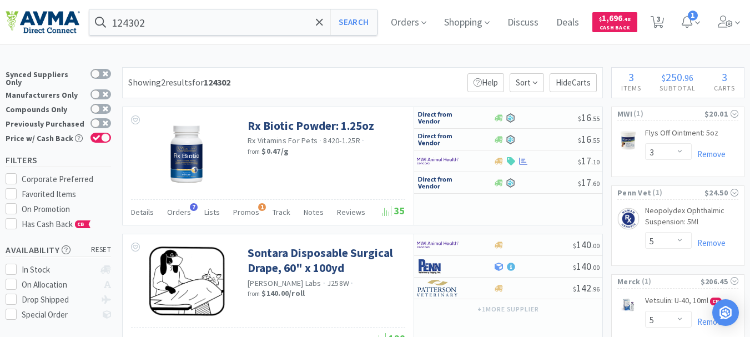
select select "3"
select select "5"
click at [208, 23] on input "124302" at bounding box center [232, 22] width 287 height 26
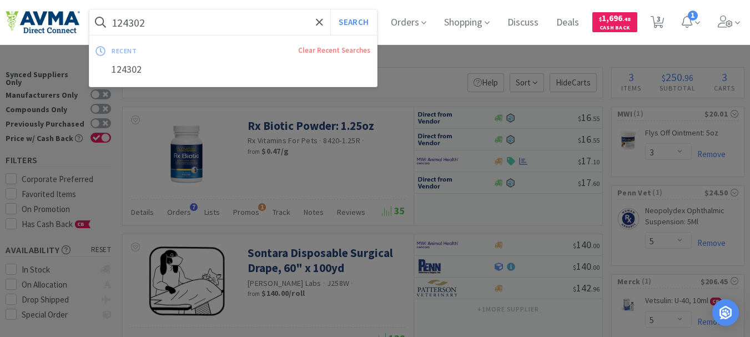
paste input "SHW505223"
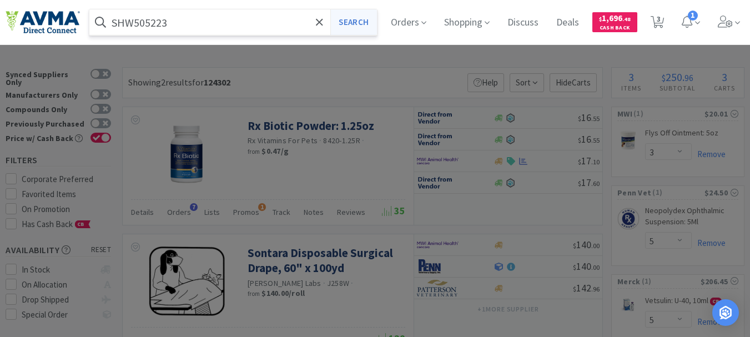
type input "SHW505223"
click at [372, 21] on button "Search" at bounding box center [353, 22] width 46 height 26
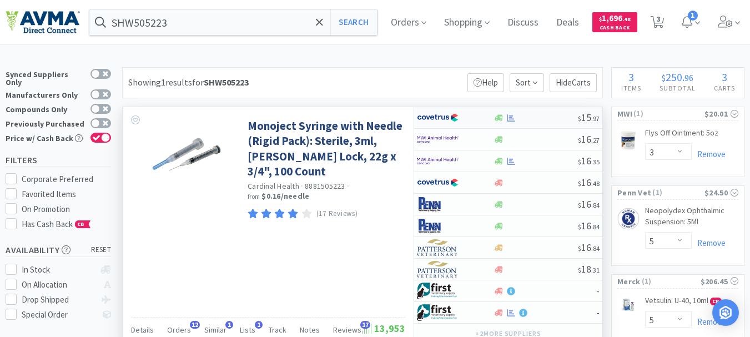
click at [442, 118] on img at bounding box center [438, 117] width 42 height 17
select select "1"
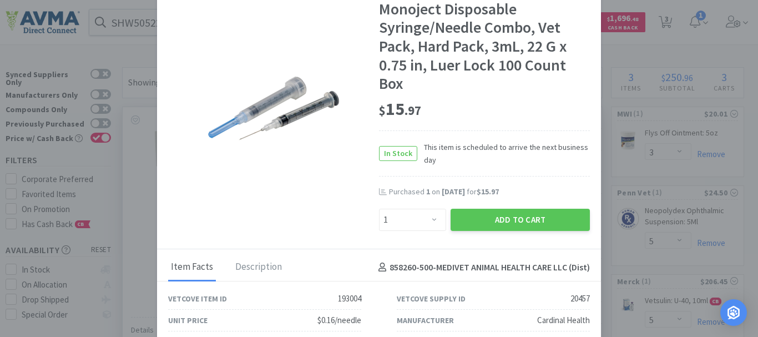
click at [345, 136] on div at bounding box center [273, 108] width 211 height 139
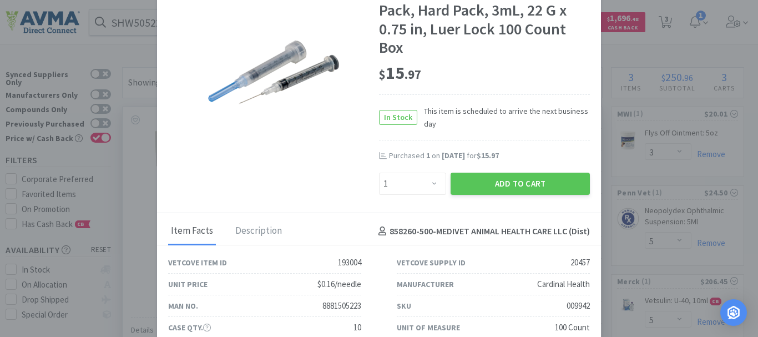
scroll to position [55, 0]
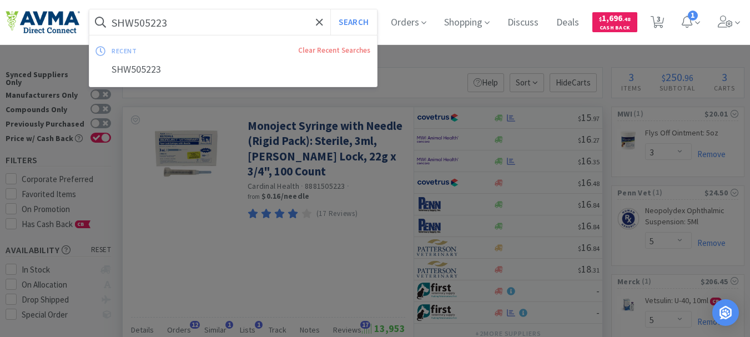
click at [256, 28] on input "SHW505223" at bounding box center [232, 22] width 287 height 26
paste input "10388815052238"
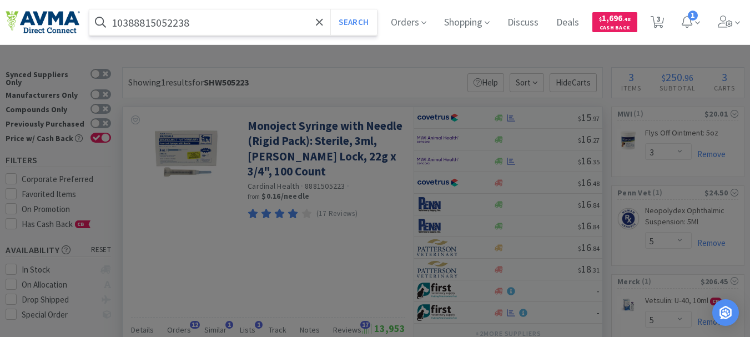
click at [330, 9] on button "Search" at bounding box center [353, 22] width 46 height 26
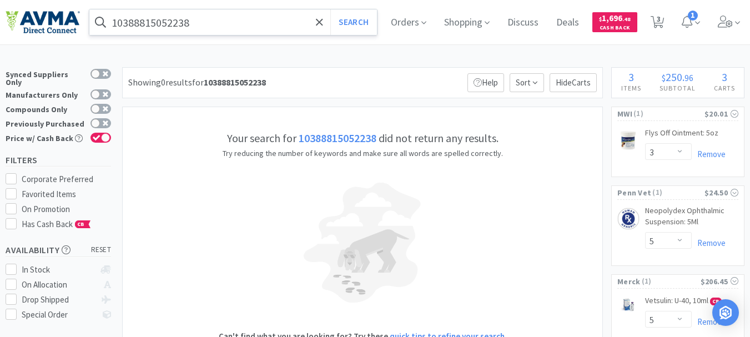
click at [195, 22] on input "10388815052238" at bounding box center [232, 22] width 287 height 26
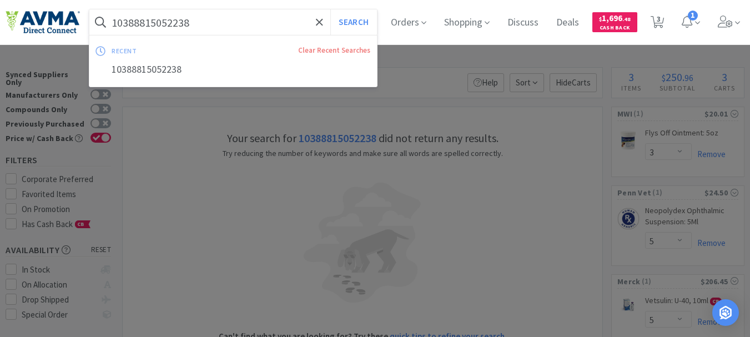
paste input "SHW505223"
type input "SHW505223"
click at [367, 24] on button "Search" at bounding box center [353, 22] width 46 height 26
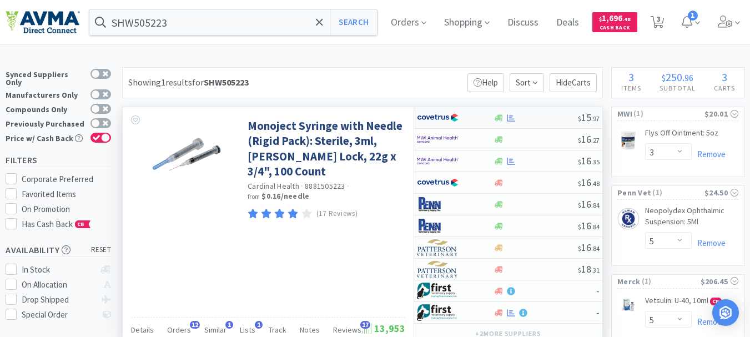
click at [438, 117] on img at bounding box center [438, 117] width 42 height 17
select select "1"
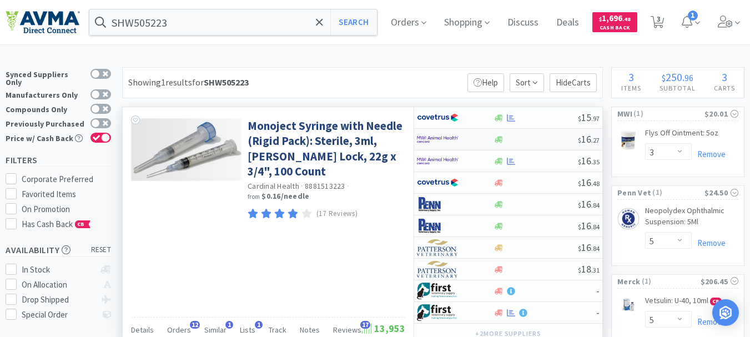
click at [442, 135] on img at bounding box center [438, 139] width 42 height 17
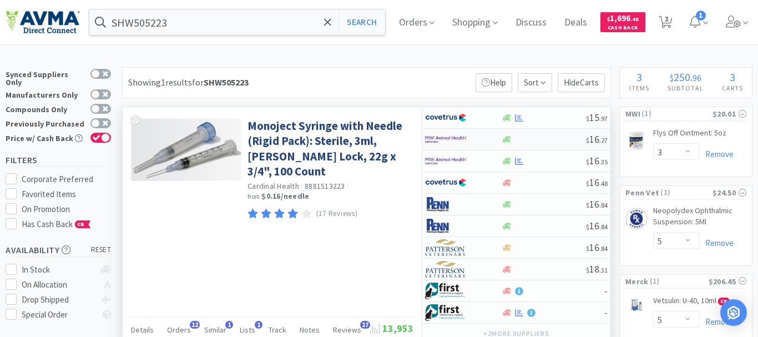
select select "1"
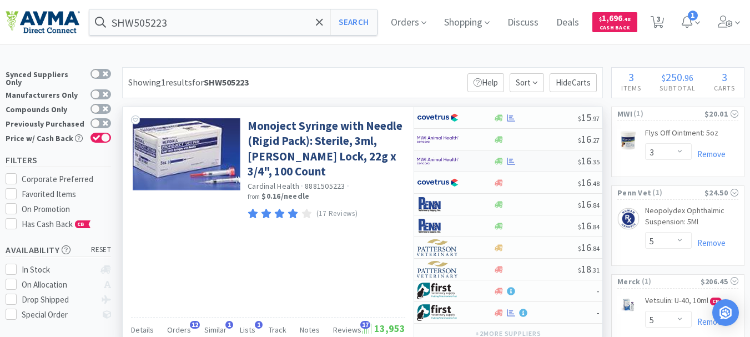
click at [455, 158] on img at bounding box center [438, 161] width 42 height 17
select select "1"
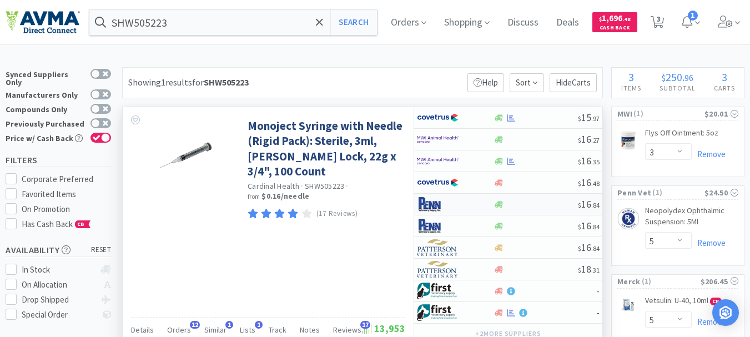
click at [438, 207] on img at bounding box center [438, 204] width 42 height 17
select select "1"
click at [437, 226] on img at bounding box center [438, 225] width 42 height 17
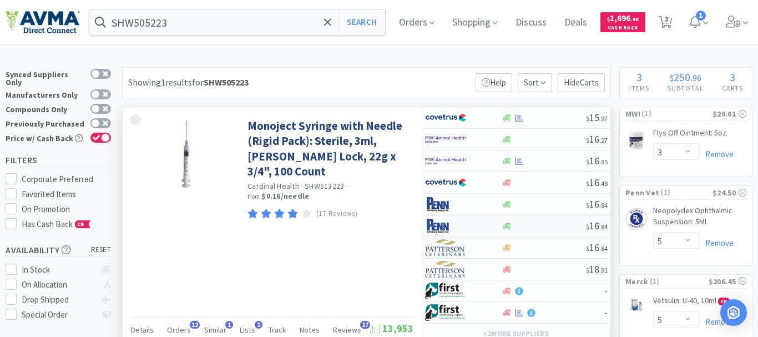
select select "1"
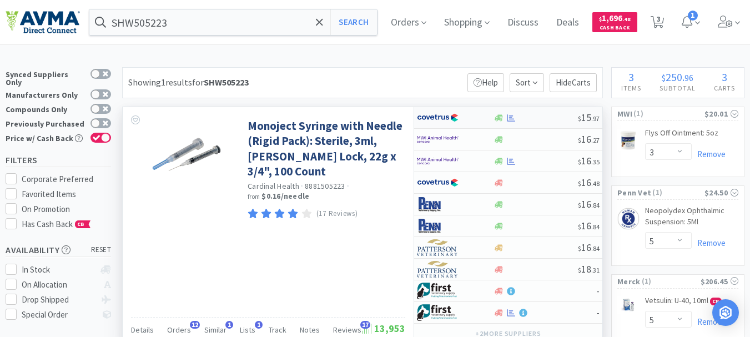
click at [449, 118] on img at bounding box center [438, 117] width 42 height 17
select select "1"
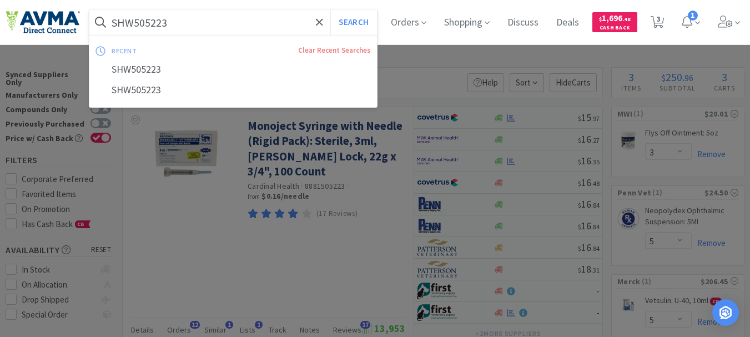
click at [278, 25] on input "SHW505223" at bounding box center [232, 22] width 287 height 26
paste input "009942"
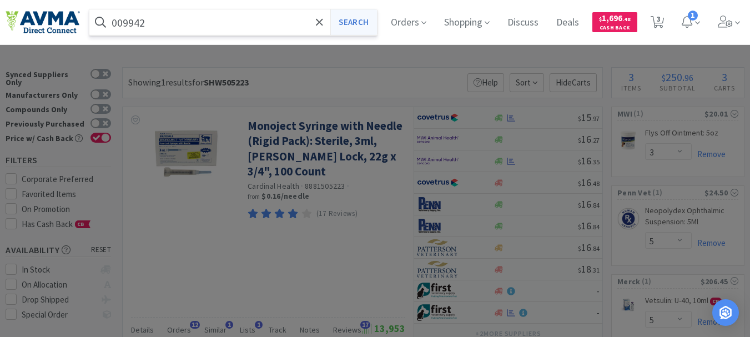
type input "009942"
click at [361, 19] on button "Search" at bounding box center [353, 22] width 46 height 26
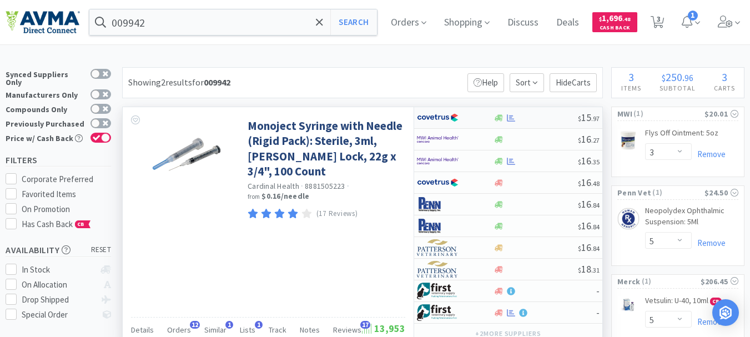
click at [449, 121] on img at bounding box center [438, 117] width 42 height 17
select select "1"
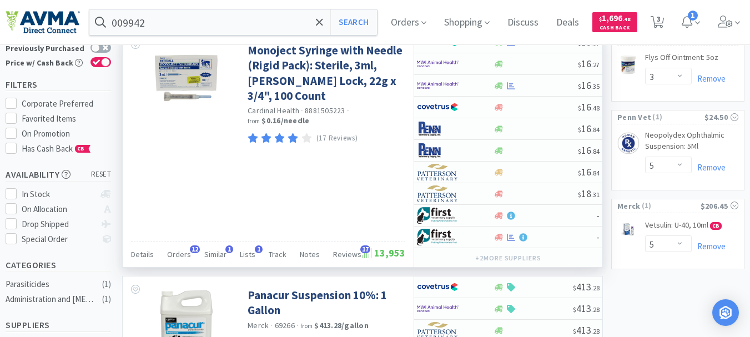
scroll to position [55, 0]
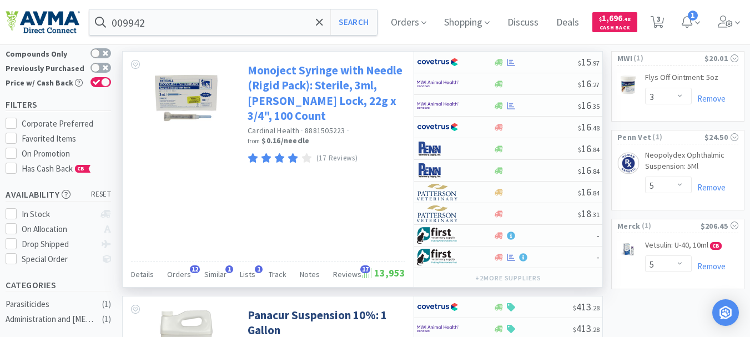
click at [308, 104] on link "Monoject Syringe with Needle (Rigid Pack): Sterile, 3ml, [PERSON_NAME] Lock, 22…" at bounding box center [324, 93] width 155 height 60
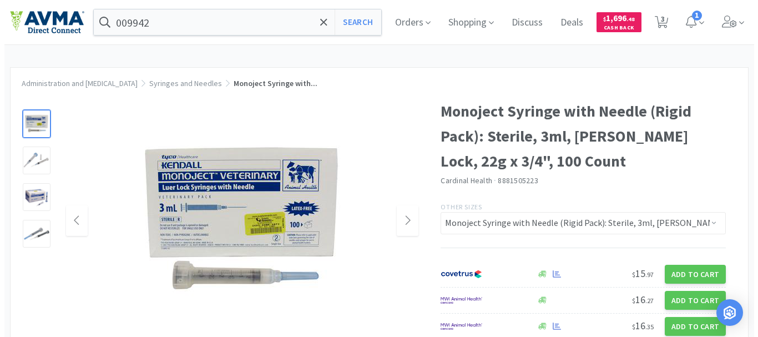
scroll to position [55, 0]
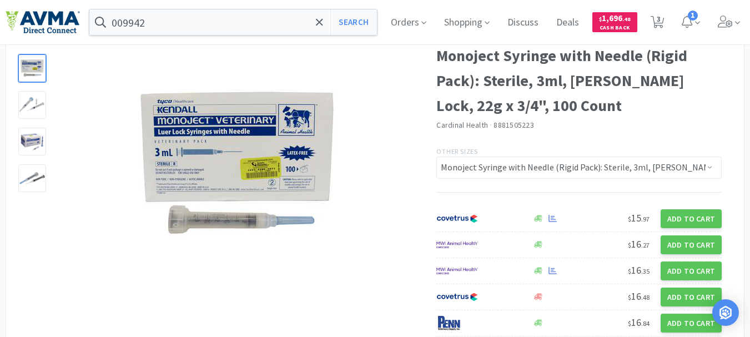
click at [415, 112] on div at bounding box center [249, 165] width 352 height 222
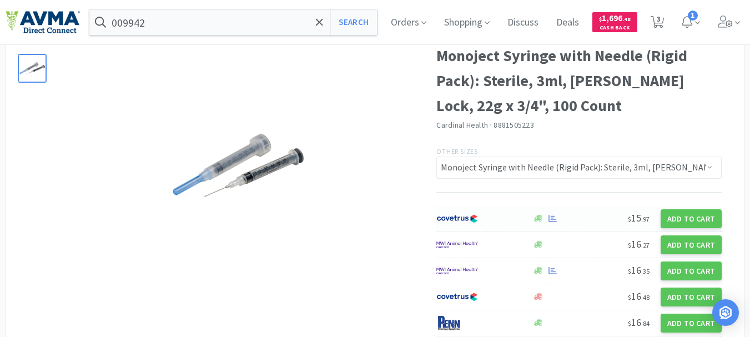
click at [447, 224] on img at bounding box center [457, 218] width 42 height 17
select select "1"
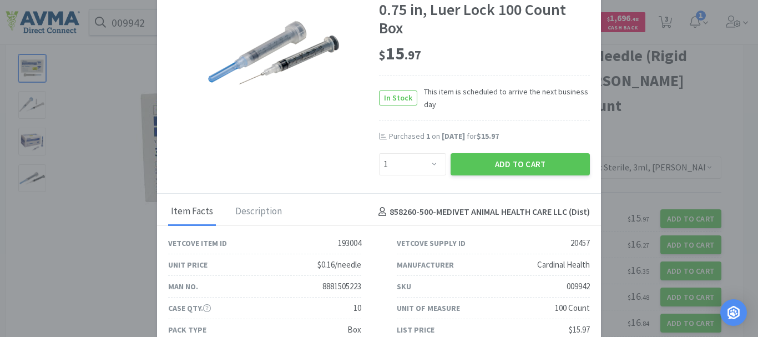
click at [567, 285] on div "009942" at bounding box center [577, 286] width 23 height 13
copy div "009942"
